Goal: Task Accomplishment & Management: Manage account settings

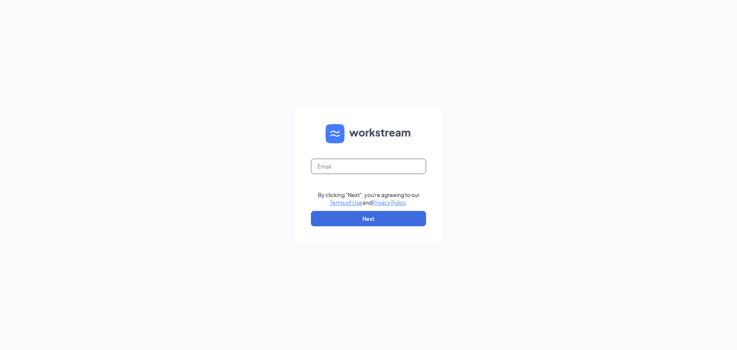
click at [363, 167] on input "text" at bounding box center [368, 166] width 115 height 15
type input "galfy.rg@gmail.com"
click at [355, 218] on button "Next" at bounding box center [368, 218] width 115 height 15
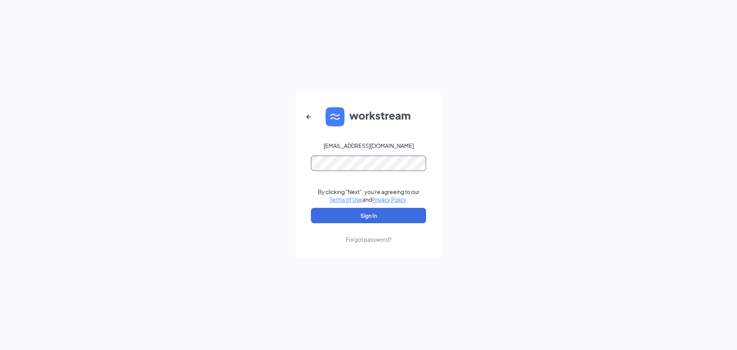
click at [311, 208] on button "Sign In" at bounding box center [368, 215] width 115 height 15
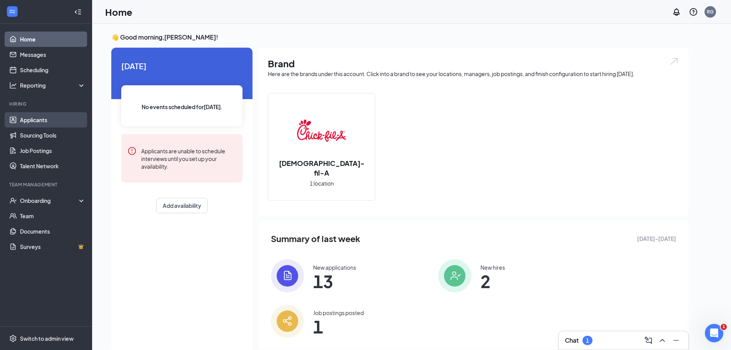
click at [27, 119] on link "Applicants" at bounding box center [53, 119] width 66 height 15
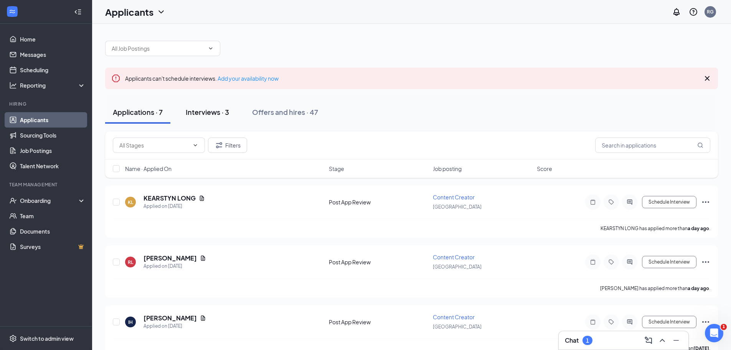
click at [211, 106] on button "Interviews · 3" at bounding box center [207, 112] width 59 height 23
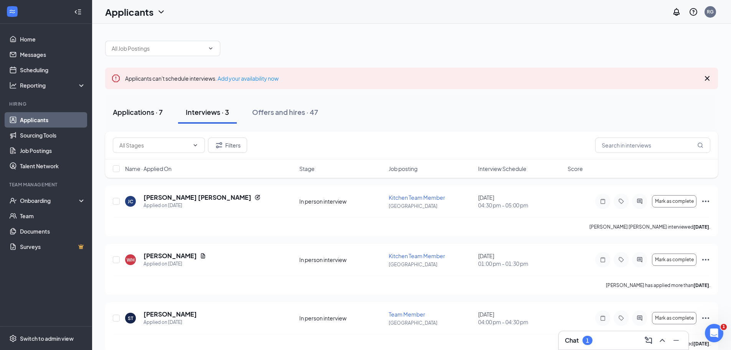
click at [136, 116] on div "Applications · 7" at bounding box center [138, 112] width 50 height 10
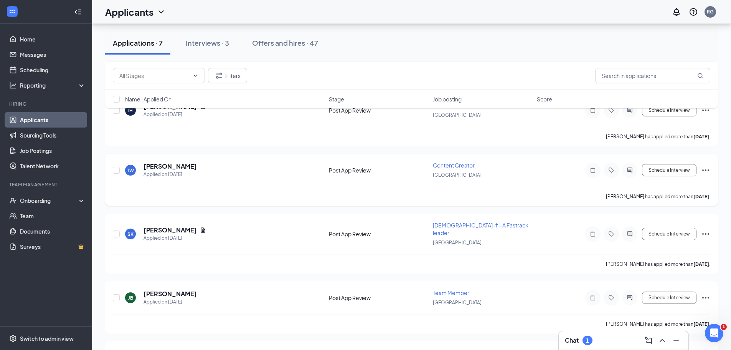
scroll to position [256, 0]
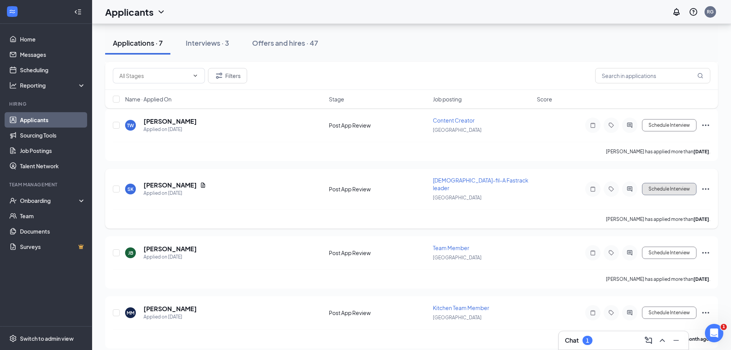
click at [670, 183] on button "Schedule Interview" at bounding box center [669, 189] width 55 height 12
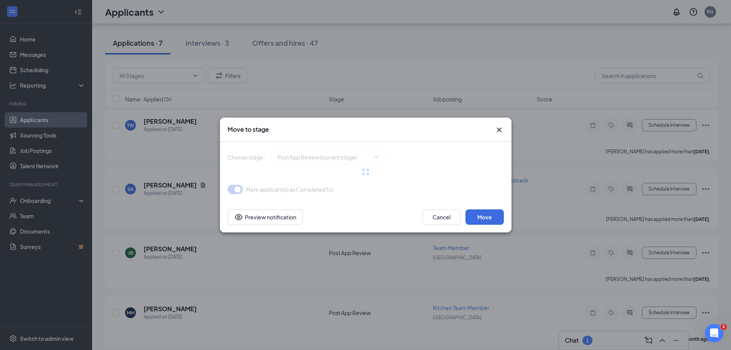
type input "In person interview (next stage)"
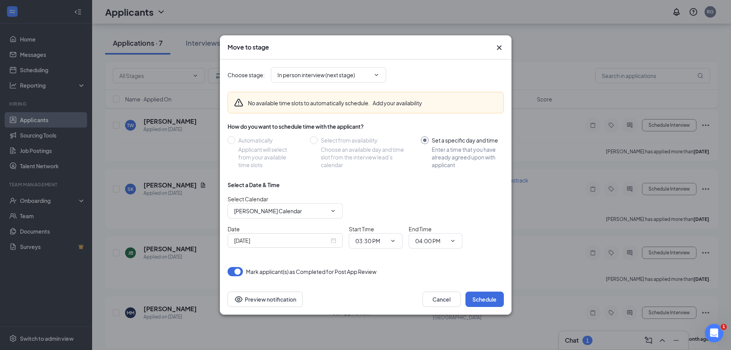
click at [334, 240] on div "Sep 15, 2025" at bounding box center [285, 240] width 102 height 8
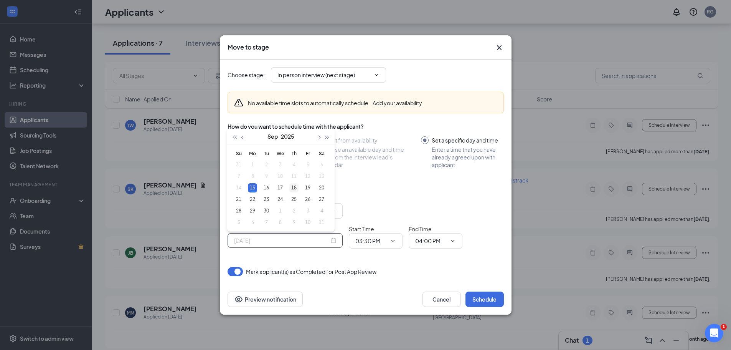
type input "Sep 18, 2025"
click at [294, 187] on div "18" at bounding box center [293, 187] width 9 height 9
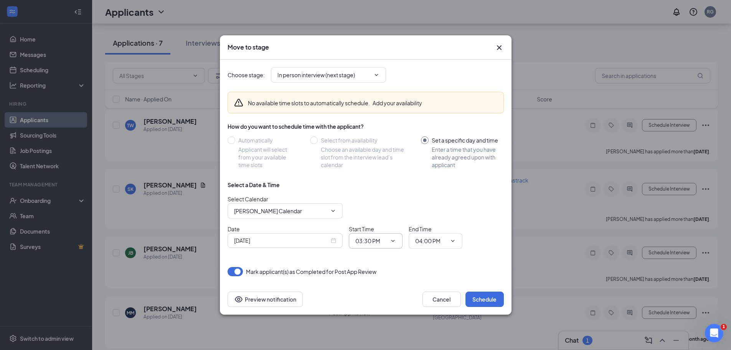
click at [392, 245] on span "03:30 PM" at bounding box center [376, 240] width 54 height 15
click at [392, 240] on icon "ChevronDown" at bounding box center [393, 241] width 6 height 6
click at [390, 237] on span "03:30 PM" at bounding box center [376, 240] width 54 height 15
click at [365, 240] on input "03:30 PM" at bounding box center [370, 240] width 31 height 8
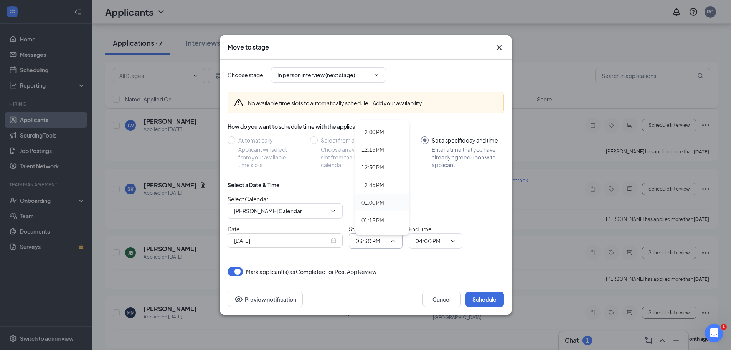
click at [368, 200] on div "01:00 PM" at bounding box center [373, 202] width 23 height 8
type input "01:00 PM"
click at [449, 241] on span at bounding box center [452, 241] width 8 height 6
click at [437, 239] on input "04:00 PM" at bounding box center [430, 240] width 31 height 8
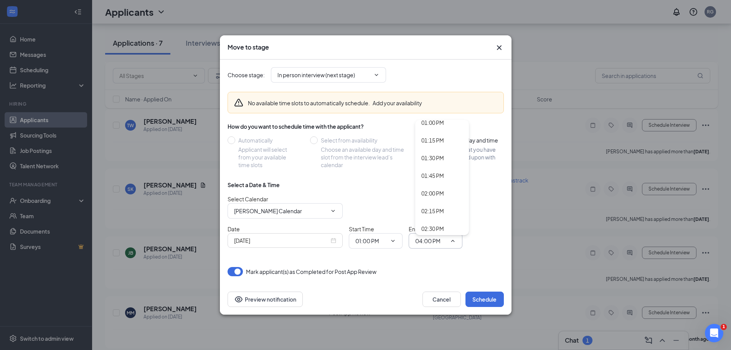
scroll to position [921, 0]
click at [433, 145] on div "01:15 PM" at bounding box center [432, 143] width 23 height 8
type input "01:15 PM"
click at [489, 304] on button "Schedule" at bounding box center [485, 298] width 38 height 15
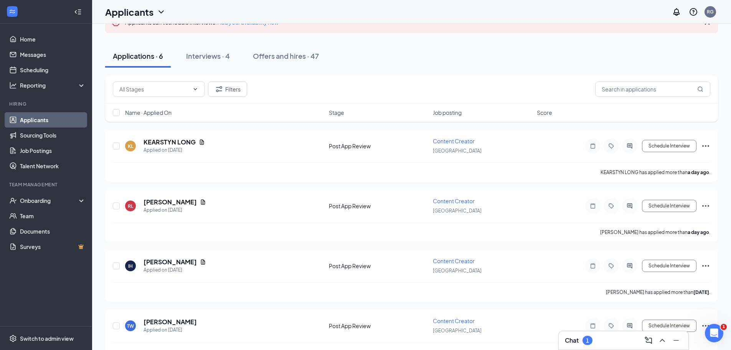
scroll to position [77, 0]
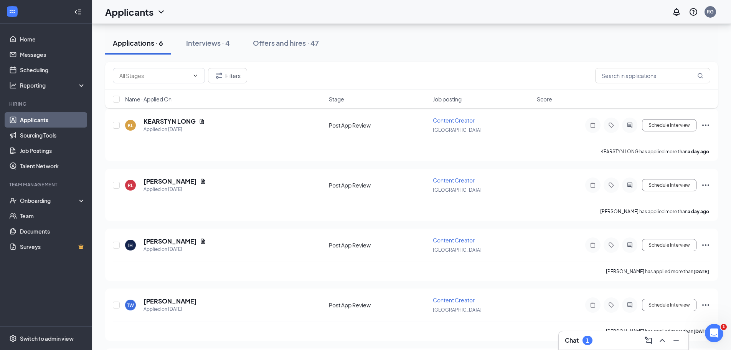
drag, startPoint x: 195, startPoint y: 44, endPoint x: 155, endPoint y: 34, distance: 41.4
click at [195, 44] on div "Interviews · 4" at bounding box center [208, 43] width 44 height 10
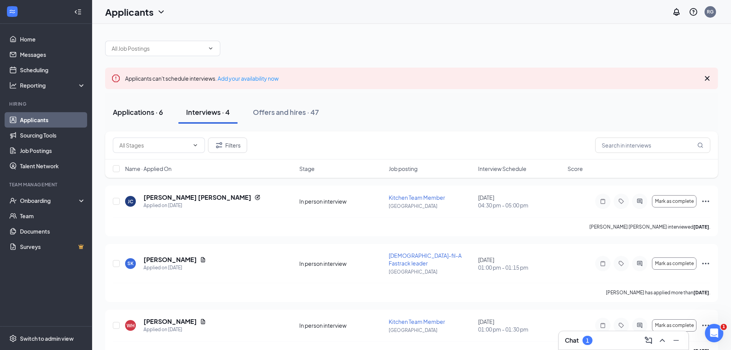
click at [128, 105] on button "Applications · 6" at bounding box center [138, 112] width 66 height 23
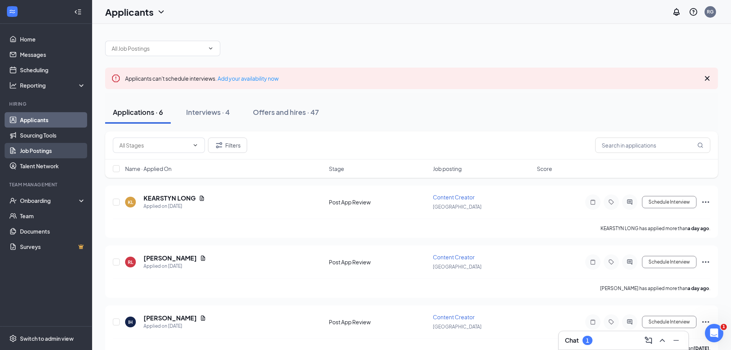
click at [50, 149] on link "Job Postings" at bounding box center [53, 150] width 66 height 15
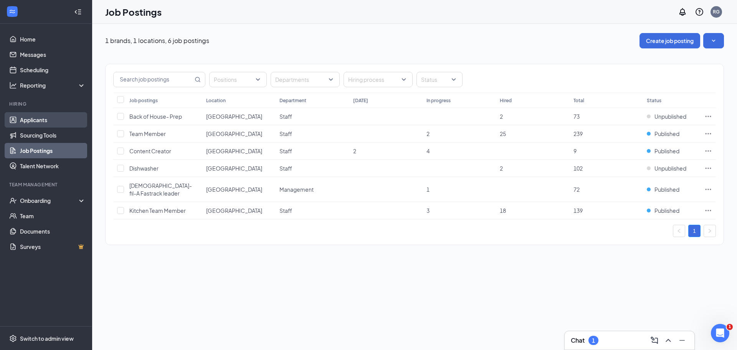
click at [32, 122] on link "Applicants" at bounding box center [53, 119] width 66 height 15
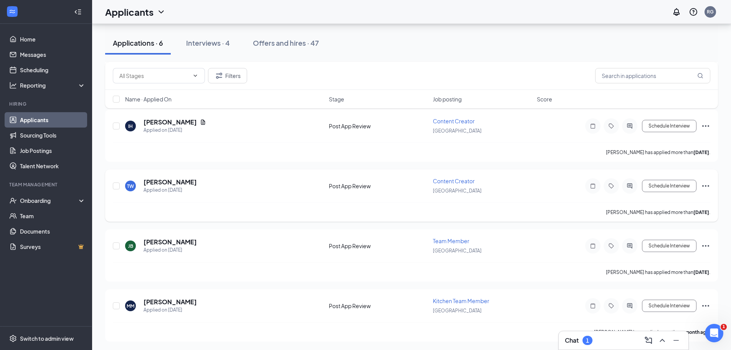
scroll to position [197, 0]
click at [608, 337] on div "Chat 1" at bounding box center [623, 340] width 117 height 12
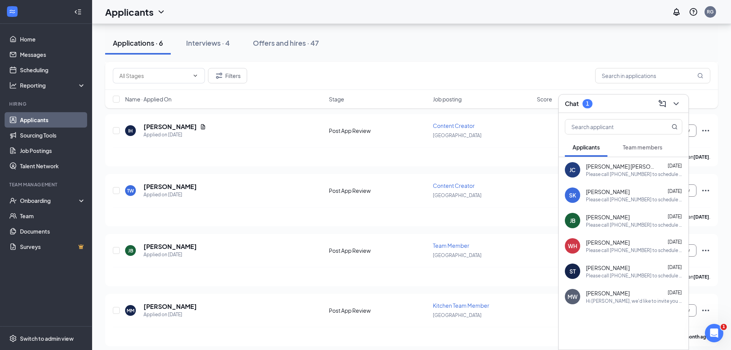
scroll to position [120, 0]
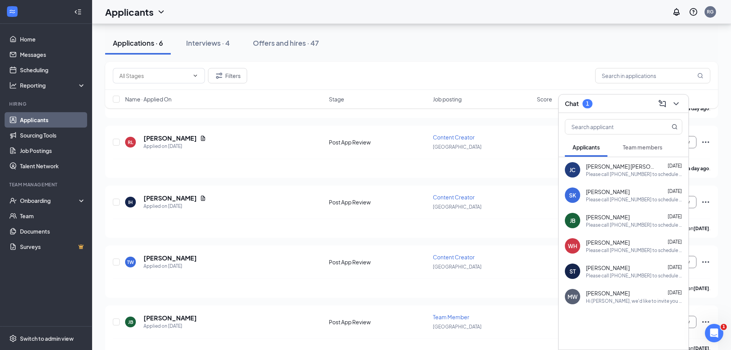
click at [648, 144] on span "Team members" at bounding box center [643, 147] width 40 height 7
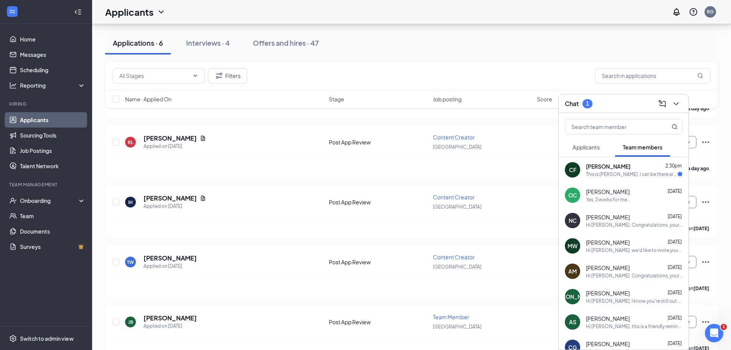
click at [639, 172] on div "This is Craig. I can be there around 3:10. That okay" at bounding box center [632, 174] width 92 height 7
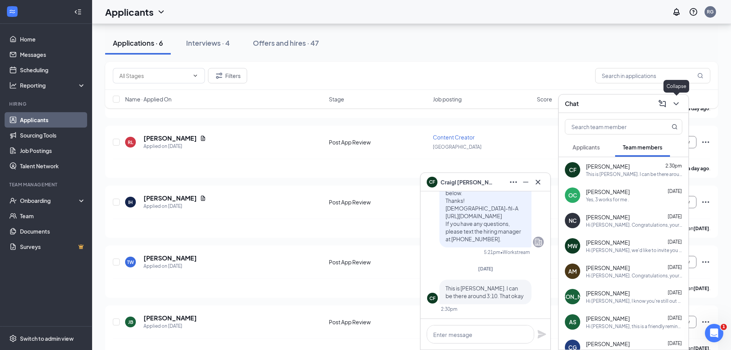
click at [676, 99] on icon "ChevronDown" at bounding box center [676, 103] width 9 height 9
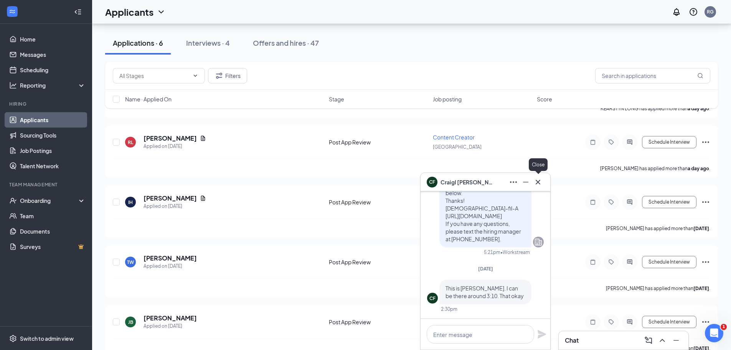
click at [540, 181] on icon "Cross" at bounding box center [538, 181] width 9 height 9
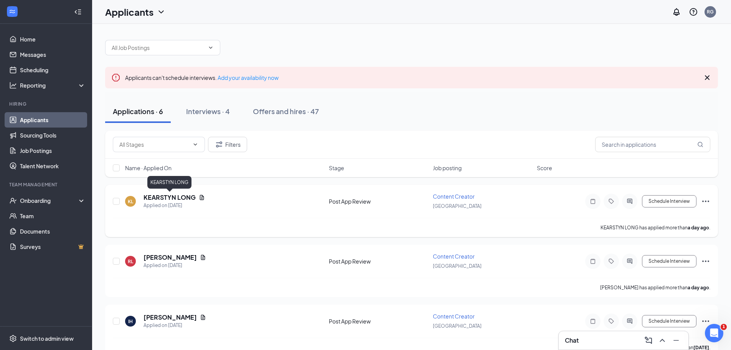
scroll to position [0, 0]
click at [71, 120] on link "Applicants" at bounding box center [53, 119] width 66 height 15
click at [53, 120] on link "Applicants" at bounding box center [53, 119] width 66 height 15
